Goal: Information Seeking & Learning: Learn about a topic

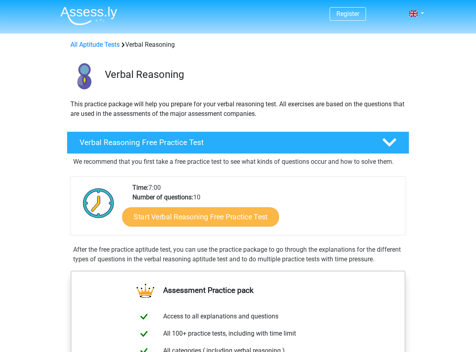
click at [224, 226] on link "Start Verbal Reasoning Free Practice Test" at bounding box center [200, 216] width 157 height 19
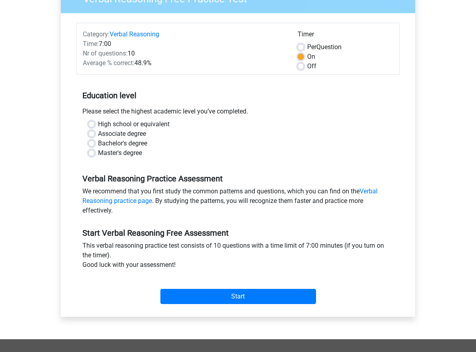
scroll to position [82, 0]
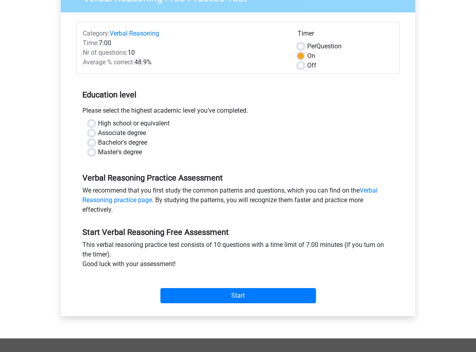
click at [98, 154] on label "Master's degree" at bounding box center [120, 152] width 44 height 10
click at [92, 154] on input "Master's degree" at bounding box center [91, 151] width 6 height 8
radio input "true"
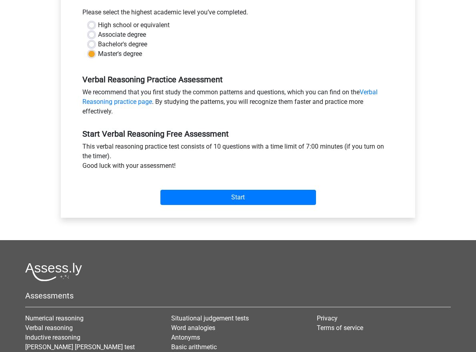
scroll to position [183, 0]
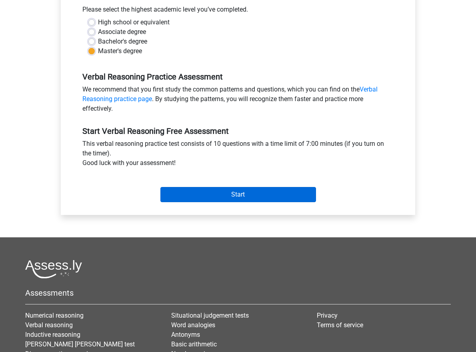
click at [211, 197] on input "Start" at bounding box center [237, 194] width 155 height 15
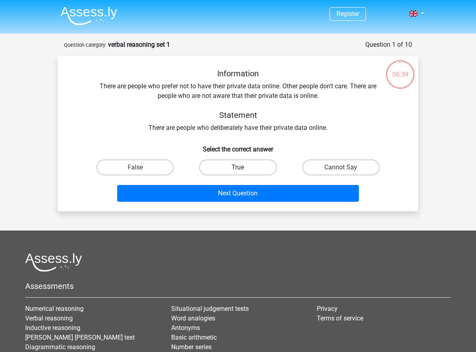
click at [233, 168] on label "True" at bounding box center [237, 167] width 77 height 16
click at [238, 168] on input "True" at bounding box center [240, 169] width 5 height 5
radio input "true"
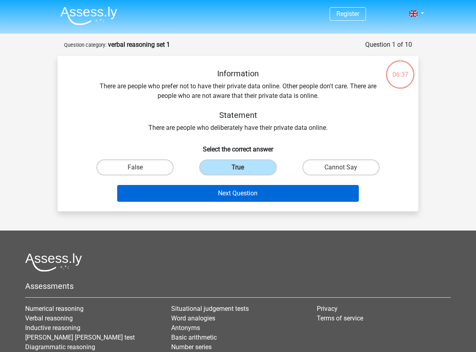
click at [227, 195] on button "Next Question" at bounding box center [238, 193] width 242 height 17
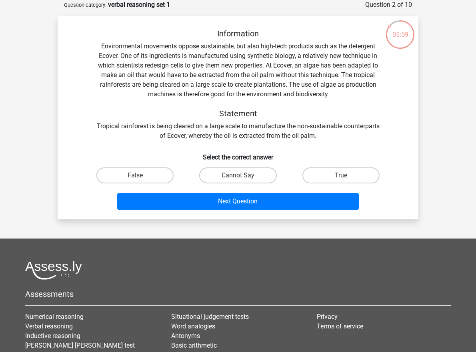
scroll to position [40, 0]
click at [149, 174] on label "False" at bounding box center [134, 175] width 77 height 16
click at [140, 175] on input "False" at bounding box center [137, 177] width 5 height 5
radio input "true"
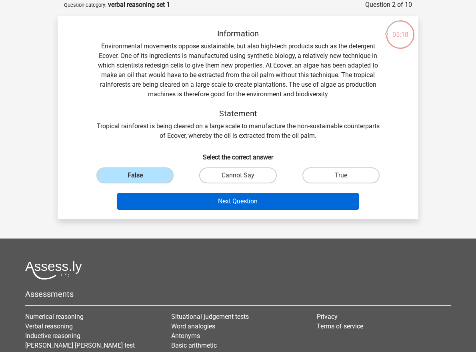
click at [187, 203] on button "Next Question" at bounding box center [238, 201] width 242 height 17
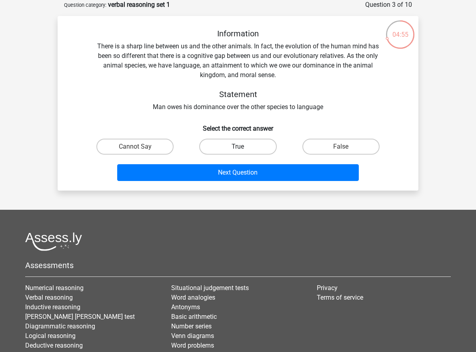
click at [219, 145] on label "True" at bounding box center [237, 147] width 77 height 16
click at [238, 147] on input "True" at bounding box center [240, 149] width 5 height 5
radio input "true"
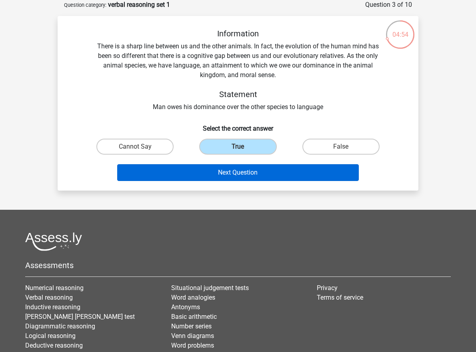
click at [212, 167] on button "Next Question" at bounding box center [238, 172] width 242 height 17
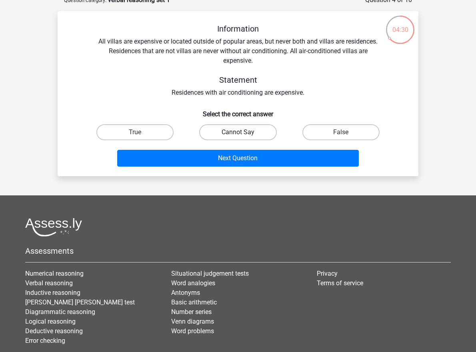
scroll to position [45, 0]
click at [221, 133] on label "Cannot Say" at bounding box center [237, 132] width 77 height 16
click at [238, 133] on input "Cannot Say" at bounding box center [240, 134] width 5 height 5
radio input "true"
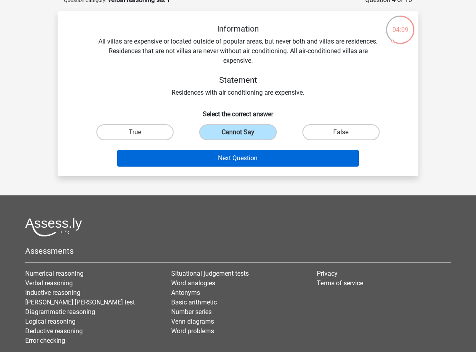
click at [221, 167] on div "Next Question" at bounding box center [238, 160] width 309 height 20
click at [221, 159] on button "Next Question" at bounding box center [238, 158] width 242 height 17
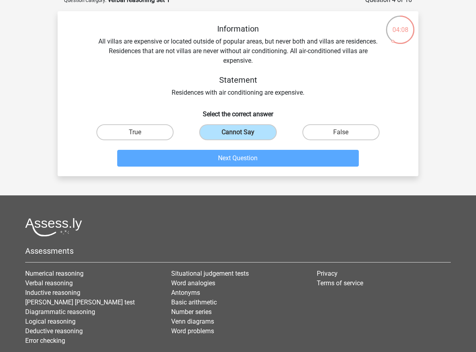
scroll to position [40, 0]
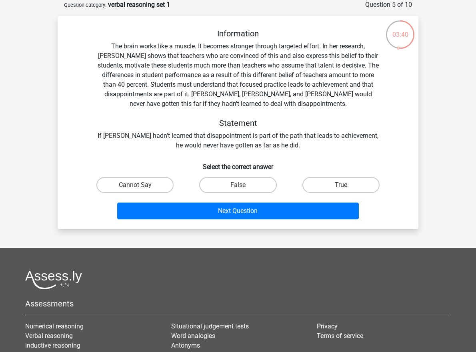
click at [313, 185] on label "True" at bounding box center [340, 185] width 77 height 16
click at [340, 185] on input "True" at bounding box center [342, 187] width 5 height 5
radio input "true"
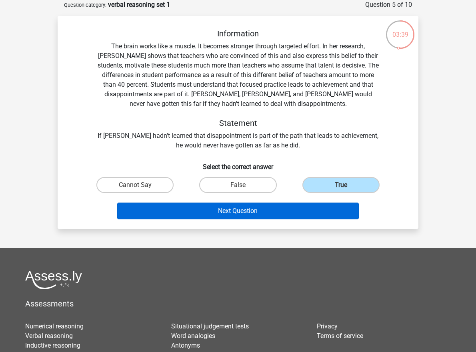
click at [297, 209] on button "Next Question" at bounding box center [238, 211] width 242 height 17
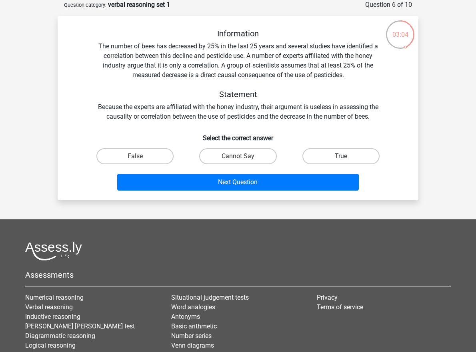
click at [346, 154] on label "True" at bounding box center [340, 156] width 77 height 16
click at [346, 156] on input "True" at bounding box center [342, 158] width 5 height 5
radio input "true"
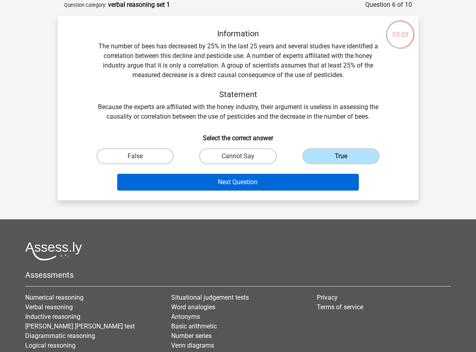
click at [314, 177] on button "Next Question" at bounding box center [238, 182] width 242 height 17
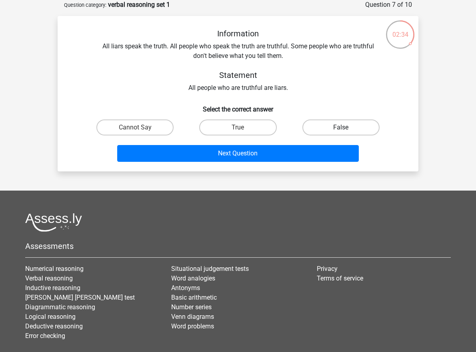
click at [324, 131] on label "False" at bounding box center [340, 127] width 77 height 16
click at [340, 131] on input "False" at bounding box center [342, 129] width 5 height 5
radio input "true"
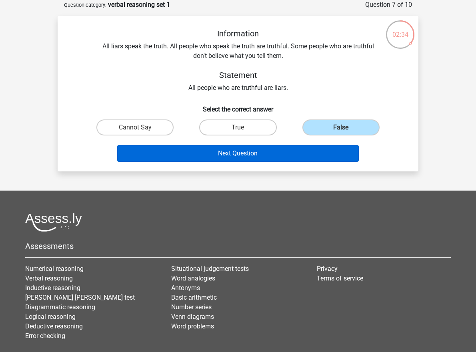
click at [312, 147] on button "Next Question" at bounding box center [238, 153] width 242 height 17
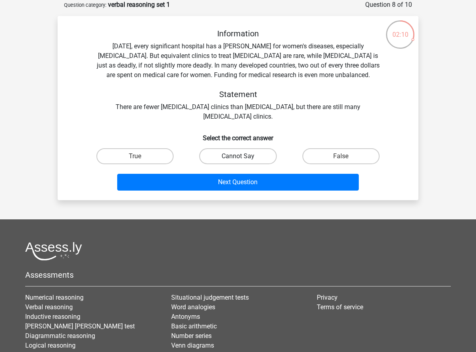
click at [262, 157] on label "Cannot Say" at bounding box center [237, 156] width 77 height 16
click at [243, 157] on input "Cannot Say" at bounding box center [240, 158] width 5 height 5
radio input "true"
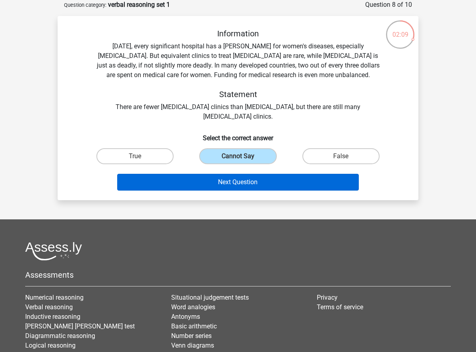
click at [274, 186] on button "Next Question" at bounding box center [238, 182] width 242 height 17
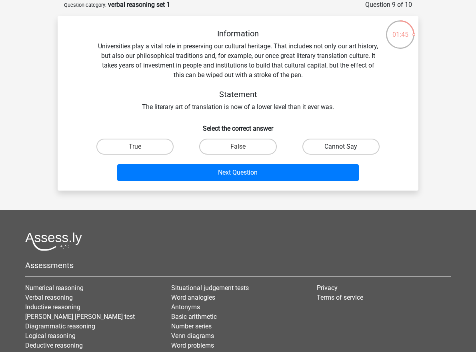
click at [323, 144] on label "Cannot Say" at bounding box center [340, 147] width 77 height 16
click at [340, 147] on input "Cannot Say" at bounding box center [342, 149] width 5 height 5
radio input "true"
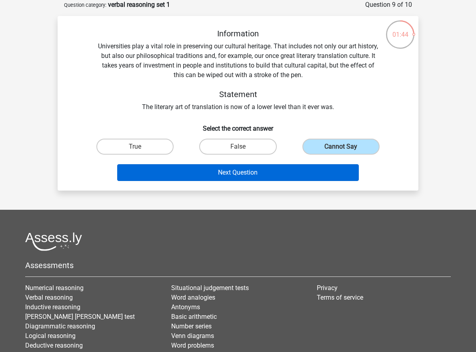
click at [305, 176] on button "Next Question" at bounding box center [238, 172] width 242 height 17
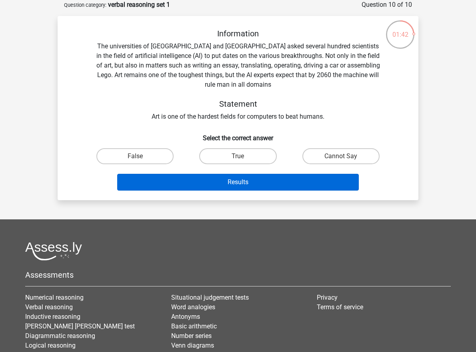
click at [285, 183] on button "Results" at bounding box center [238, 182] width 242 height 17
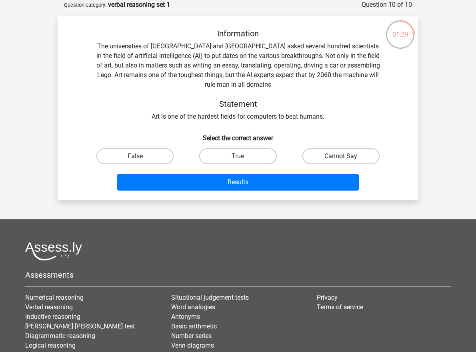
click at [324, 154] on label "Cannot Say" at bounding box center [340, 156] width 77 height 16
click at [340, 156] on input "Cannot Say" at bounding box center [342, 158] width 5 height 5
radio input "true"
click at [251, 155] on label "True" at bounding box center [237, 156] width 77 height 16
click at [243, 156] on input "True" at bounding box center [240, 158] width 5 height 5
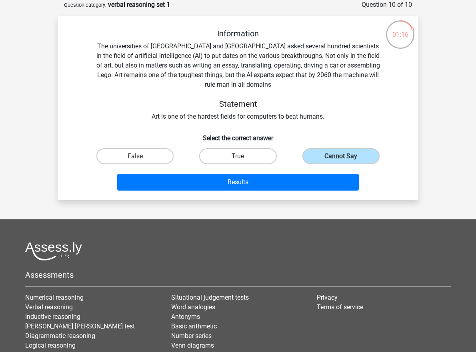
radio input "true"
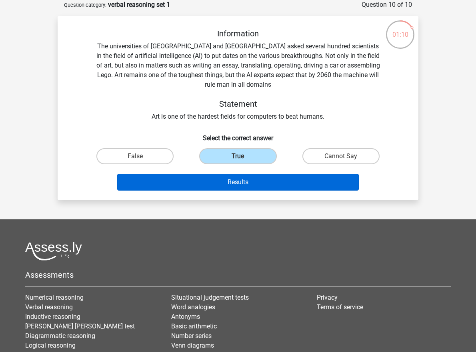
click at [266, 180] on button "Results" at bounding box center [238, 182] width 242 height 17
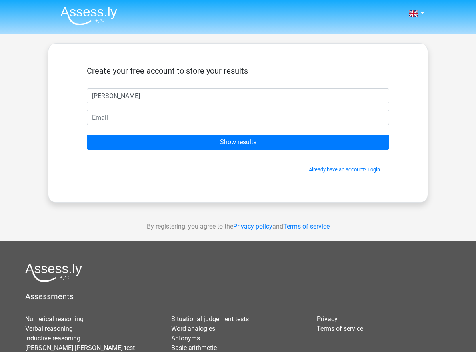
type input "Eloise"
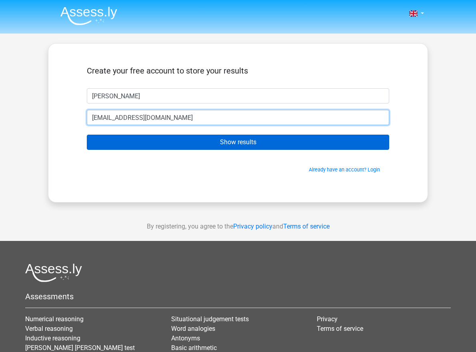
type input "eloisemillar@yahoo.co.uk"
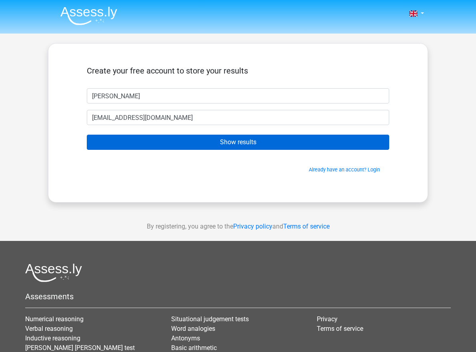
click at [227, 141] on input "Show results" at bounding box center [238, 142] width 302 height 15
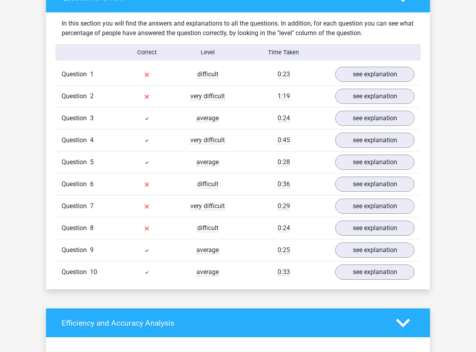
scroll to position [590, 0]
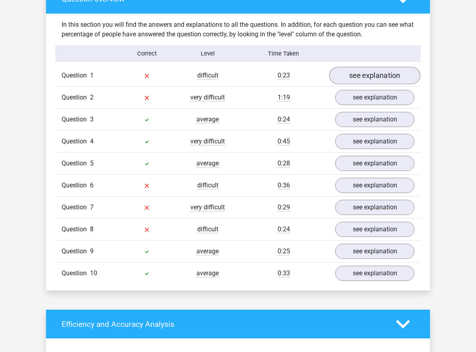
click at [350, 79] on link "see explanation" at bounding box center [374, 76] width 91 height 18
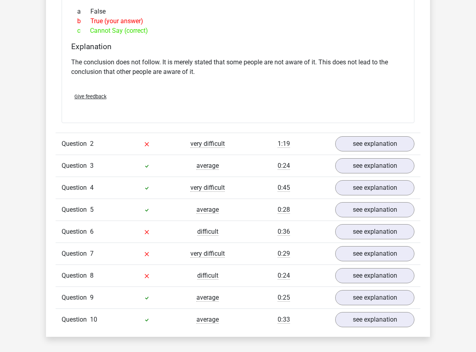
scroll to position [762, 0]
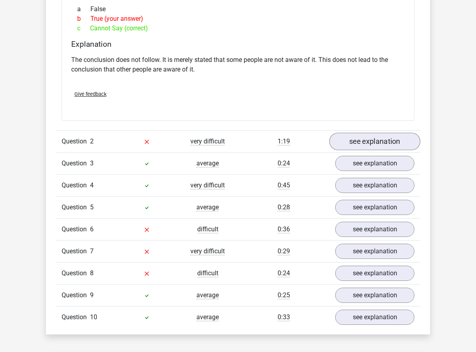
click at [365, 145] on link "see explanation" at bounding box center [374, 142] width 91 height 18
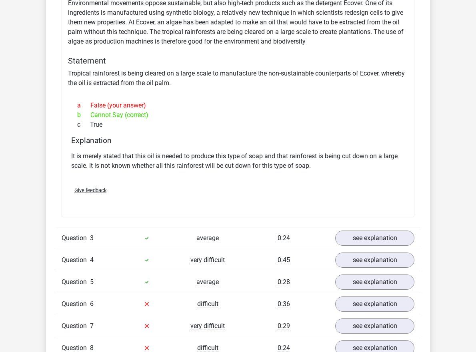
scroll to position [941, 0]
click at [362, 197] on div "Give feedback" at bounding box center [238, 190] width 340 height 20
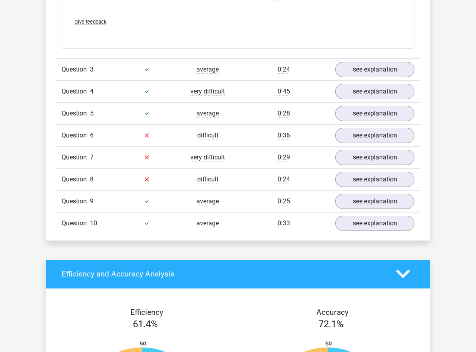
scroll to position [1111, 0]
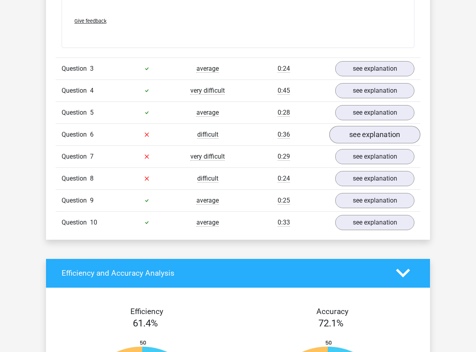
click at [372, 138] on link "see explanation" at bounding box center [374, 135] width 91 height 18
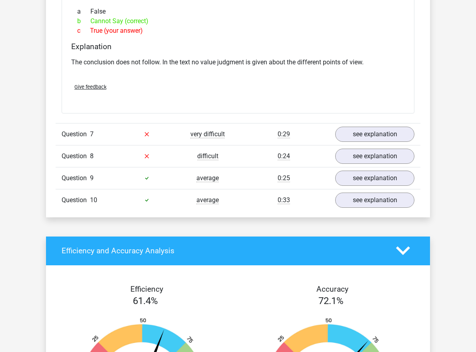
scroll to position [1369, 0]
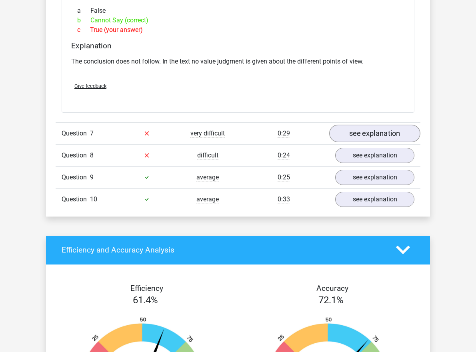
click at [372, 139] on link "see explanation" at bounding box center [374, 134] width 91 height 18
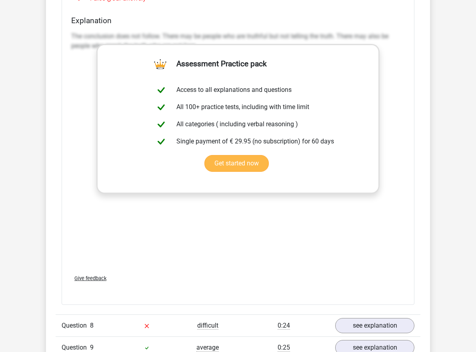
scroll to position [1631, 0]
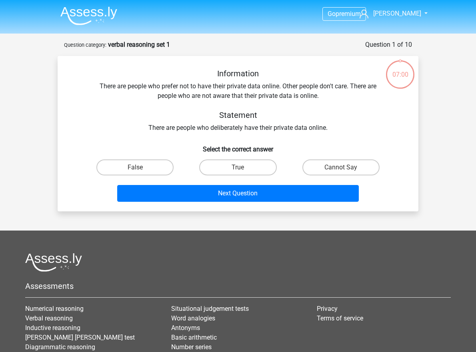
scroll to position [40, 0]
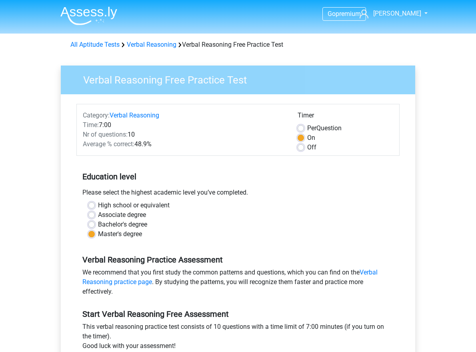
scroll to position [183, 0]
